Goal: Find specific page/section: Find specific page/section

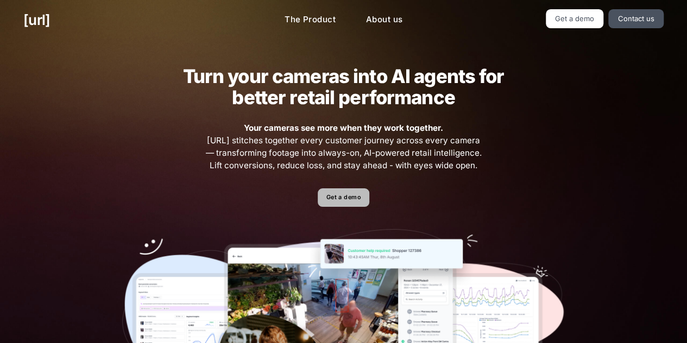
click at [360, 202] on link "Get a demo" at bounding box center [344, 197] width 52 height 19
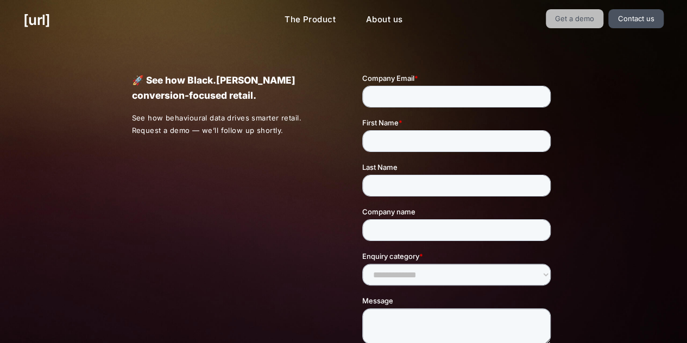
click at [598, 14] on link "Get a demo" at bounding box center [575, 18] width 58 height 19
click at [637, 17] on link "Contact us" at bounding box center [635, 18] width 55 height 19
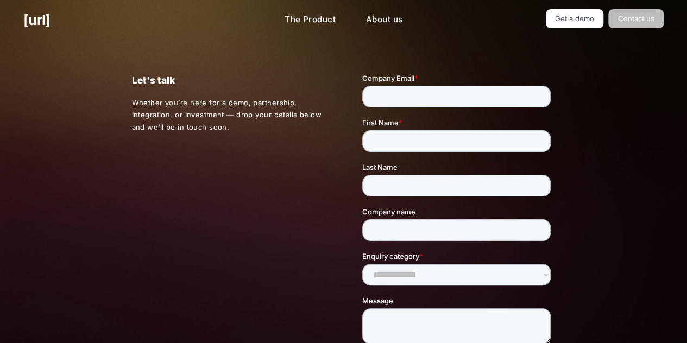
click at [637, 17] on link "Contact us" at bounding box center [635, 18] width 55 height 19
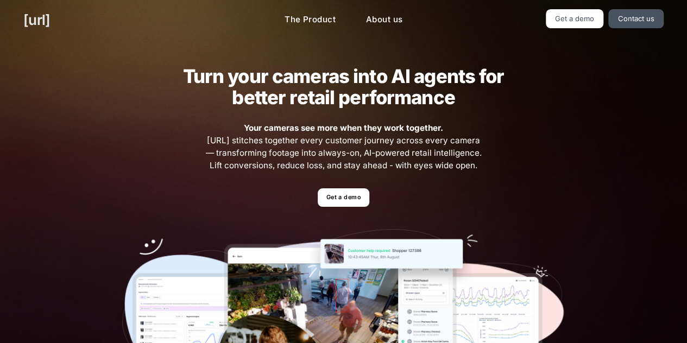
click at [34, 15] on link "[URL]" at bounding box center [36, 19] width 27 height 21
